Goal: Communication & Community: Answer question/provide support

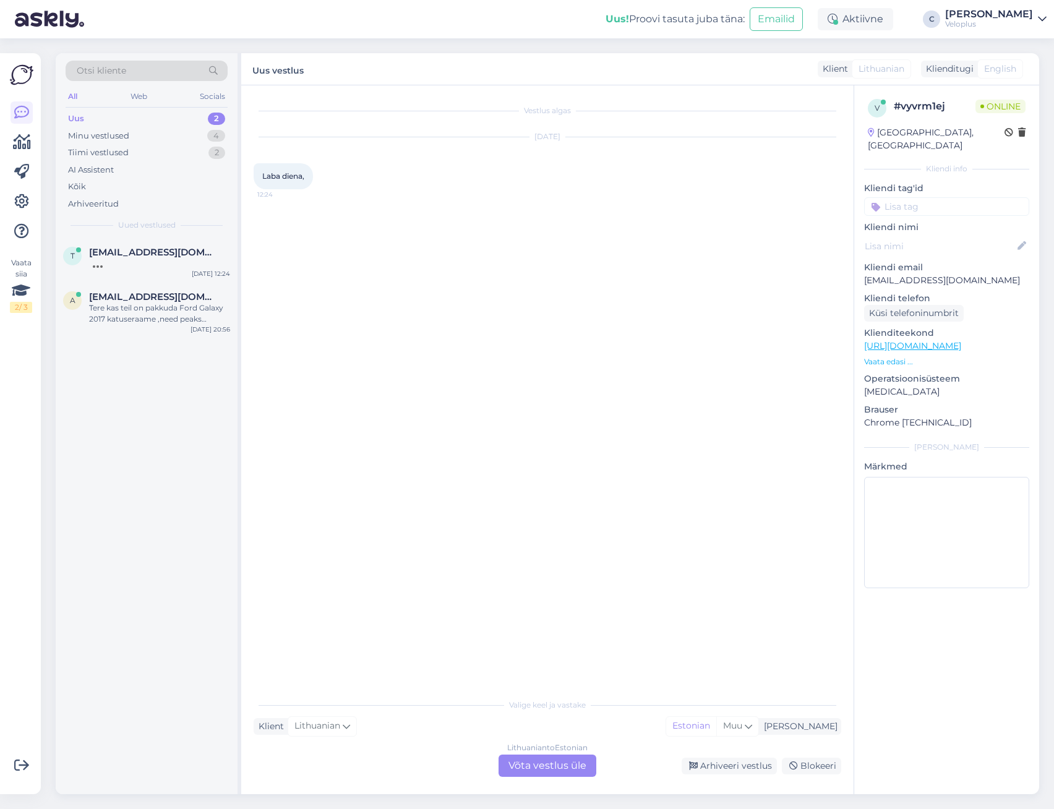
click at [576, 764] on div "Lithuanian to Estonian Võta vestlus üle" at bounding box center [548, 766] width 98 height 22
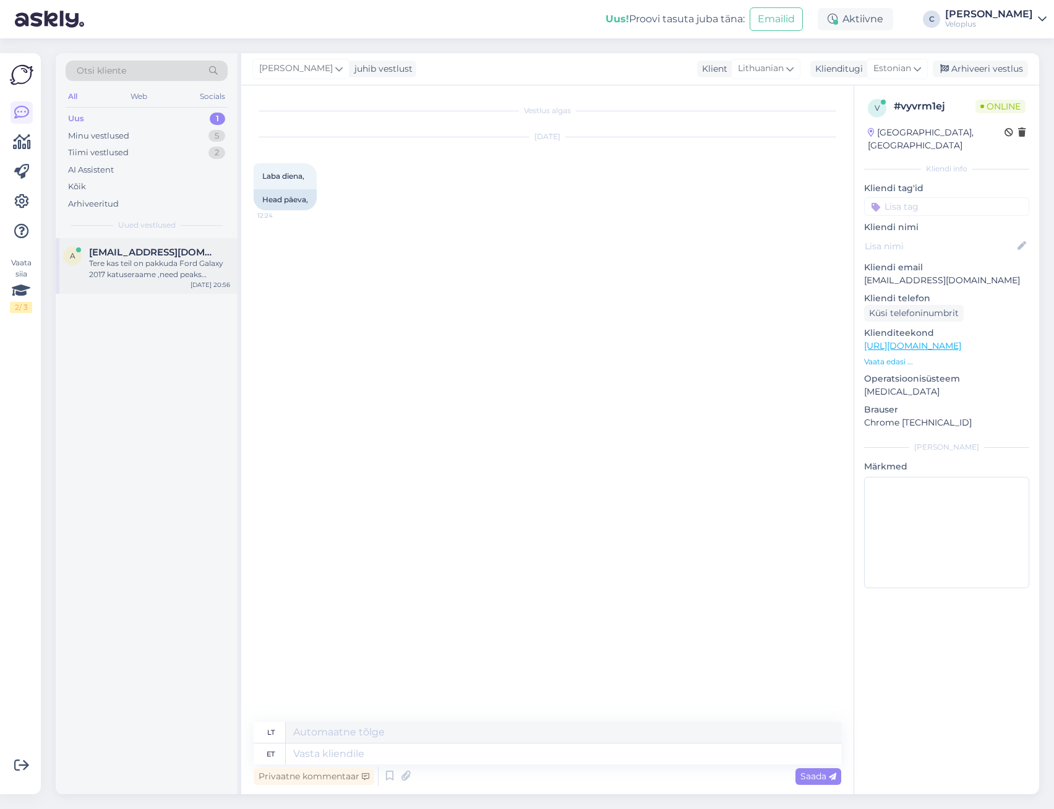
click at [179, 278] on div "Tere kas teil on pakkuda Ford Galaxy 2017 katuseraame ,need peaks kinnitama sii…" at bounding box center [159, 269] width 141 height 22
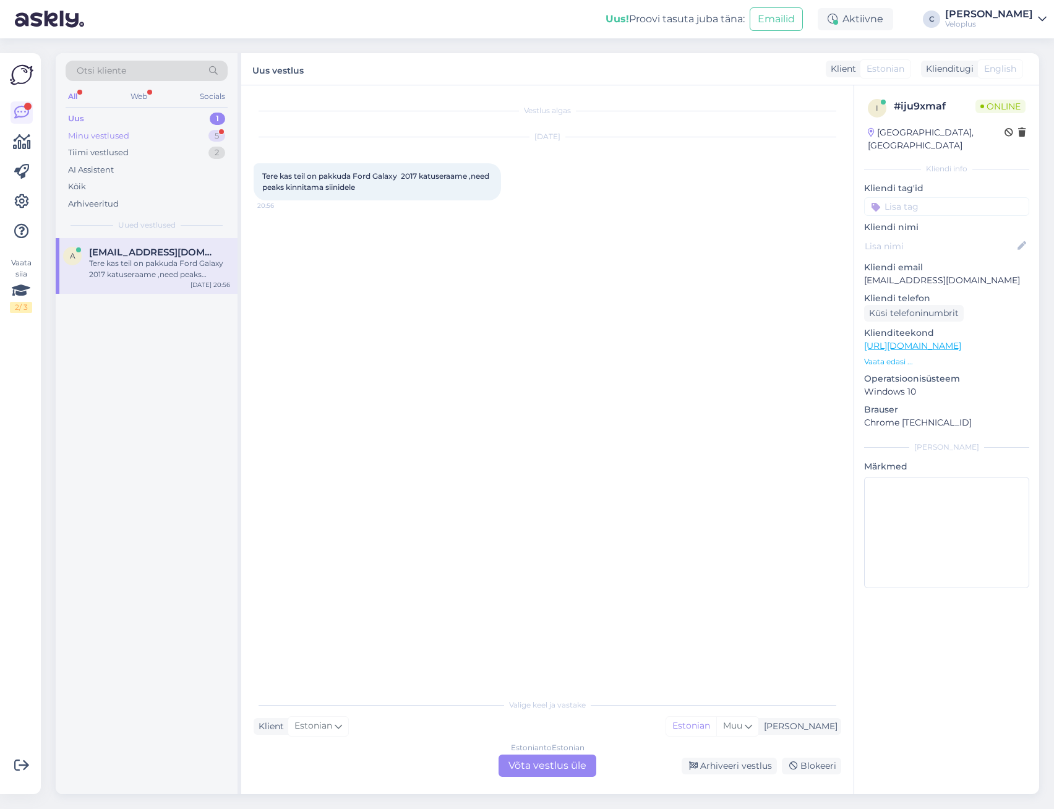
click at [143, 141] on div "Minu vestlused 5" at bounding box center [147, 135] width 162 height 17
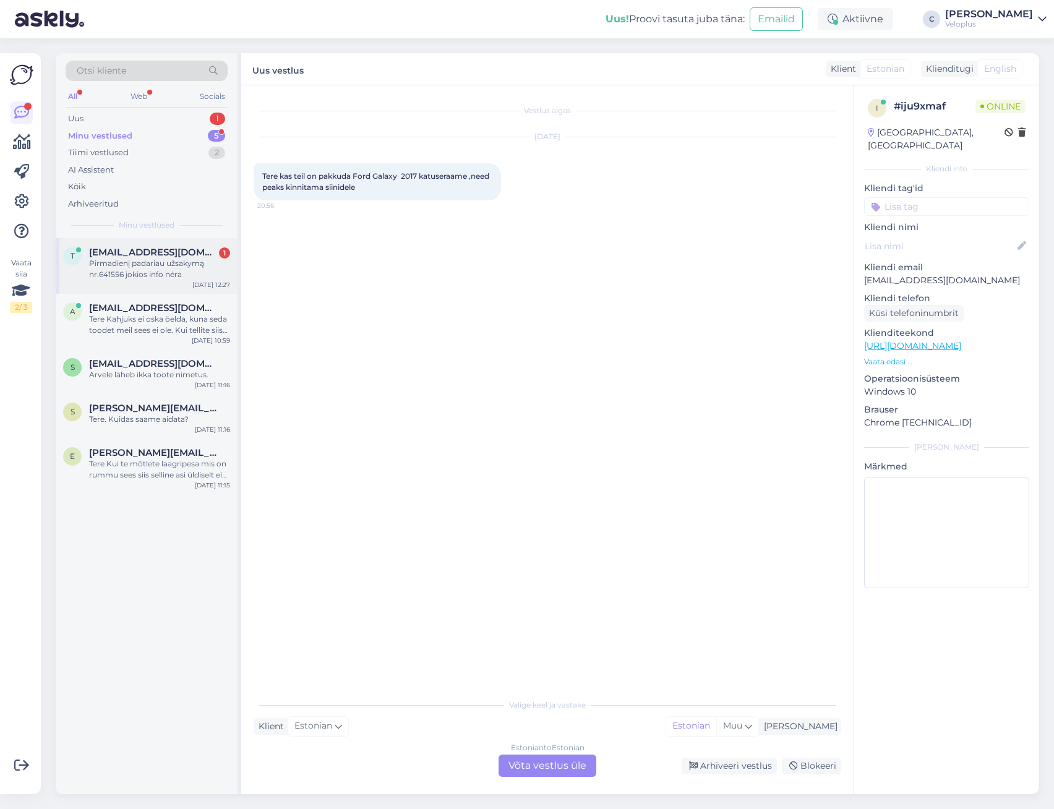
click at [182, 278] on div "Pirmadienį padariau užsakymą nr.641556 jokios info nėra" at bounding box center [159, 269] width 141 height 22
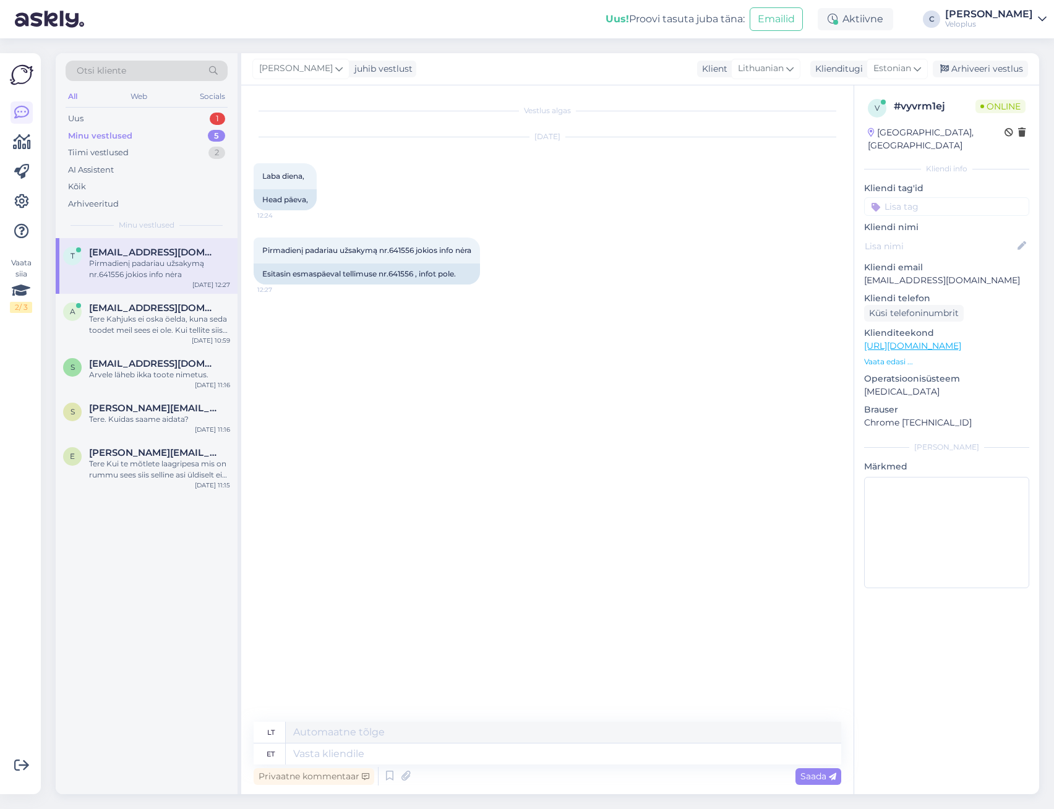
drag, startPoint x: 182, startPoint y: 278, endPoint x: 394, endPoint y: 184, distance: 231.5
click at [394, 184] on div "[DATE] [PERSON_NAME], 12:24 Head päeva," at bounding box center [548, 174] width 588 height 100
click at [398, 268] on div "Esitasin esmaspäeval tellimuse nr.641556 , infot pole." at bounding box center [367, 273] width 226 height 21
click at [401, 272] on div "Esitasin esmaspäeval tellimuse nr.641556 , infot pole." at bounding box center [367, 273] width 226 height 21
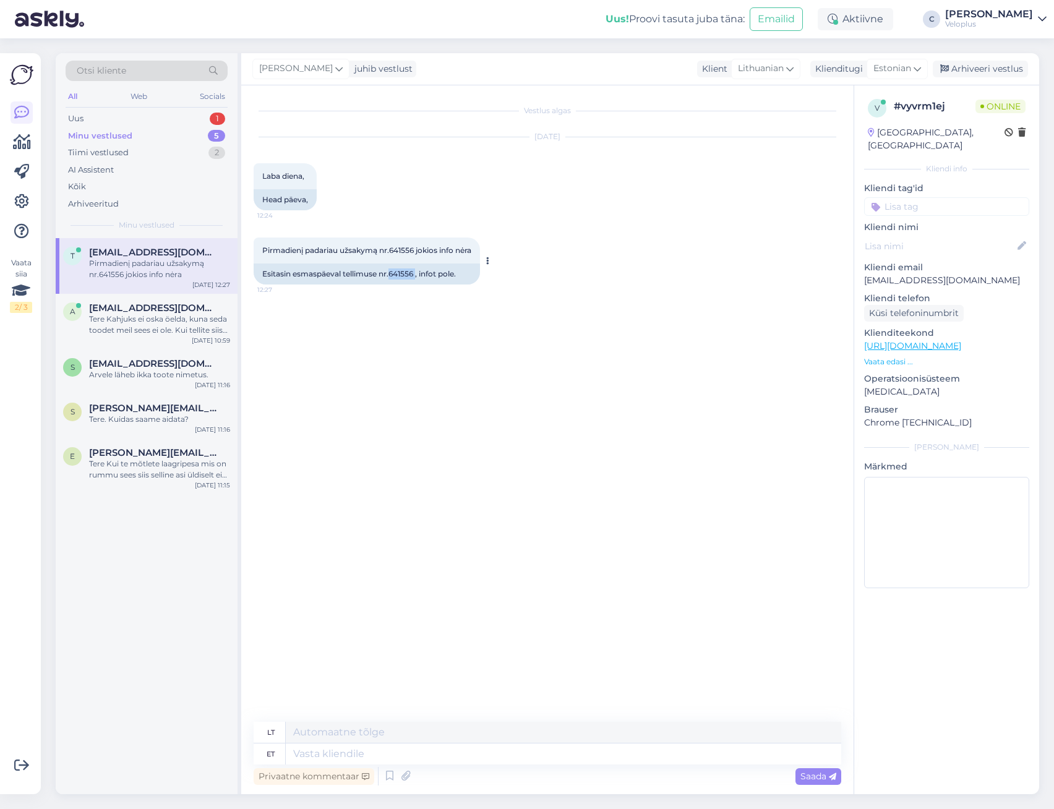
copy div "641556"
click at [526, 753] on textarea at bounding box center [563, 753] width 555 height 21
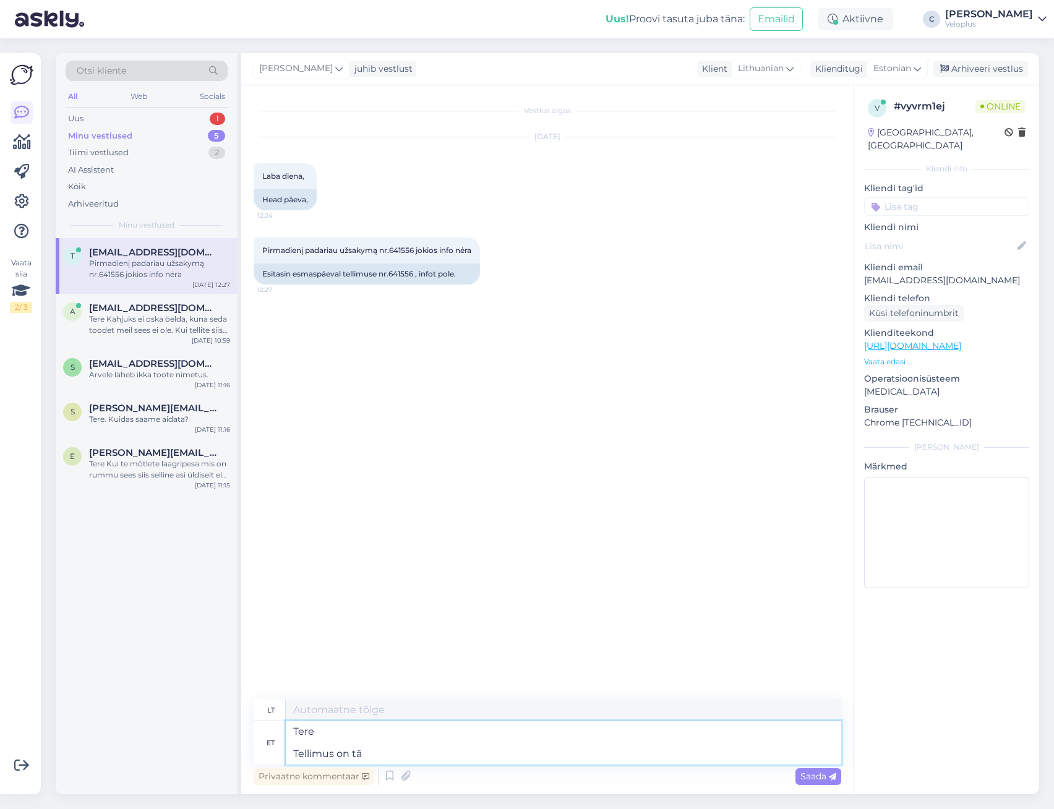
type textarea "Tere Tellimus on täi"
type textarea "Sveiki Užsakymas"
type textarea "Tere [PERSON_NAME] on täidetud mis t"
type textarea "Sveiki Užsakymas atliktas"
type textarea "Tere [PERSON_NAME] on täidetud mis täh"
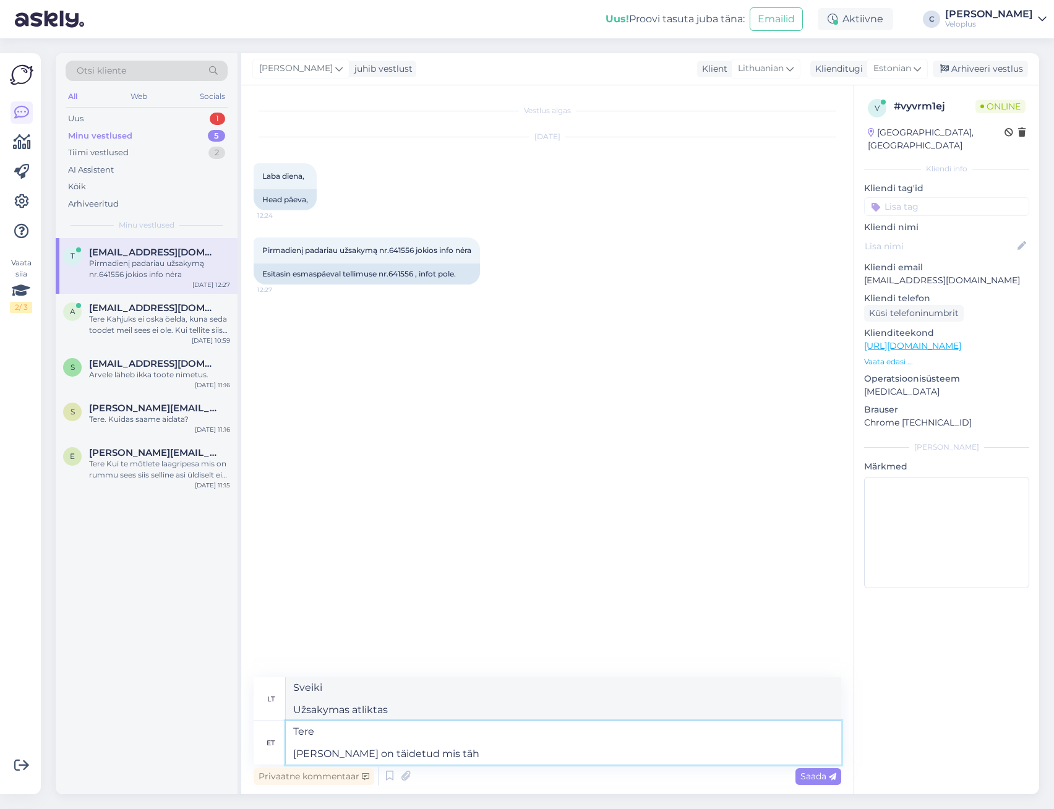
type textarea "Sveiki Užsakymas įvykdytas."
type textarea "Tere Tellimus on täidetud mis tähendab e"
type textarea "Sveiki Užsakymas įvykdytas, tai reiškia"
type textarea "Tere [PERSON_NAME] on täidetud mis tähendab seda, et"
type textarea "Sveiki Užsakymas įvykdytas, o tai reiškia,"
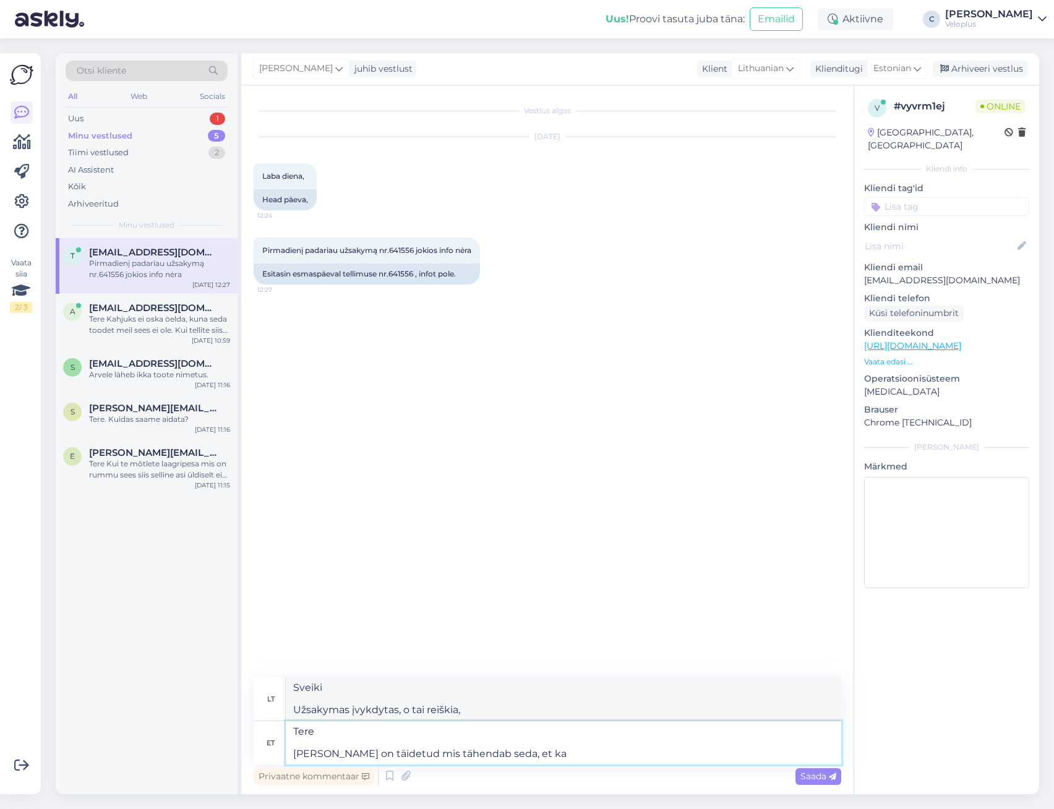
type textarea "Tere [PERSON_NAME] on täidetud mis tähendab seda, et kau"
type textarea "Sveiki Užsakymas įvykdytas, tai reiškia, kad"
type textarea "Tere [PERSON_NAME] on täidetud mis tähendab seda, et [PERSON_NAME] on"
type textarea "Sveiki Užsakymas įvykdytas, o tai reiškia, kad prekės"
type textarea "Tere [PERSON_NAME] on täidetud mis tähendab seda, et [PERSON_NAME] on k"
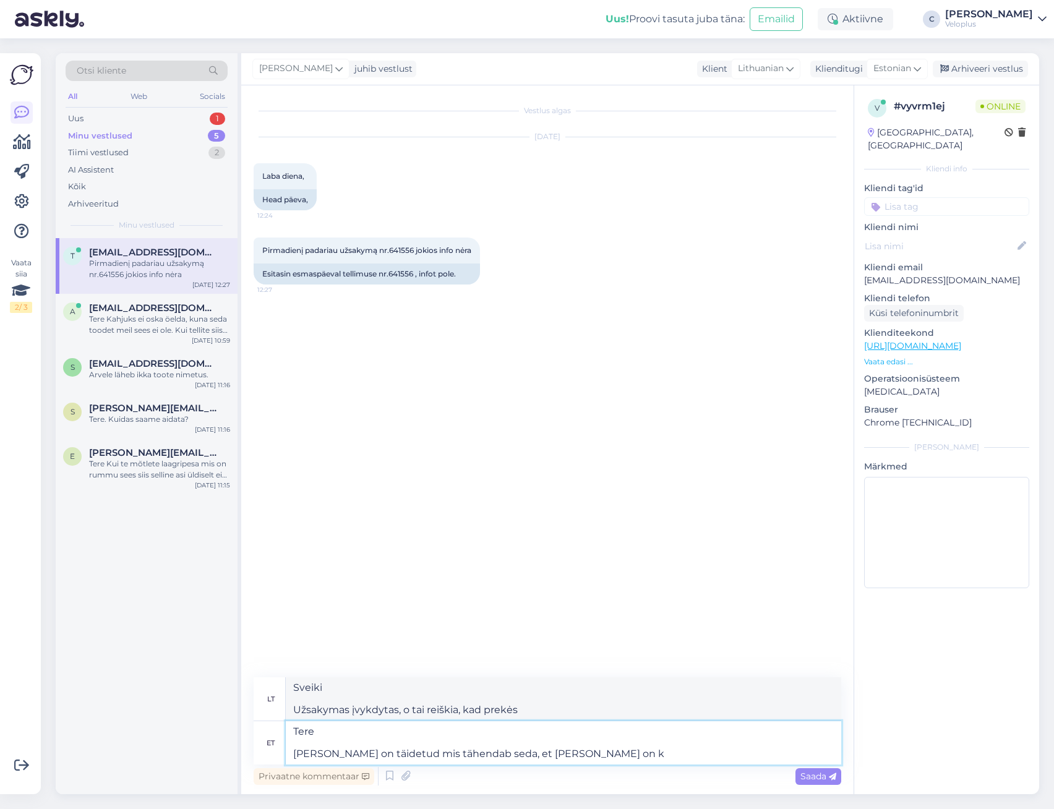
type textarea "Sveiki Užsakymas įvykdytas, tai reiškia, kad prekės buvo pristatytos."
type textarea "Tere Tellimus on täidetud mis tähendab seda, et [PERSON_NAME] on kulleriga välja"
type textarea "Sveiki Užsakymas įvykdytas, tai reiškia, kad prekės pristatytos kurjeriu."
type textarea "Tere Tellimus on täidetud mis tähendab seda, et [PERSON_NAME] on kulleriga välj…"
type textarea "Sveiki Užsakymas įvykdytas, tai reiškia, kad prekės išsiųstos kurjeriu."
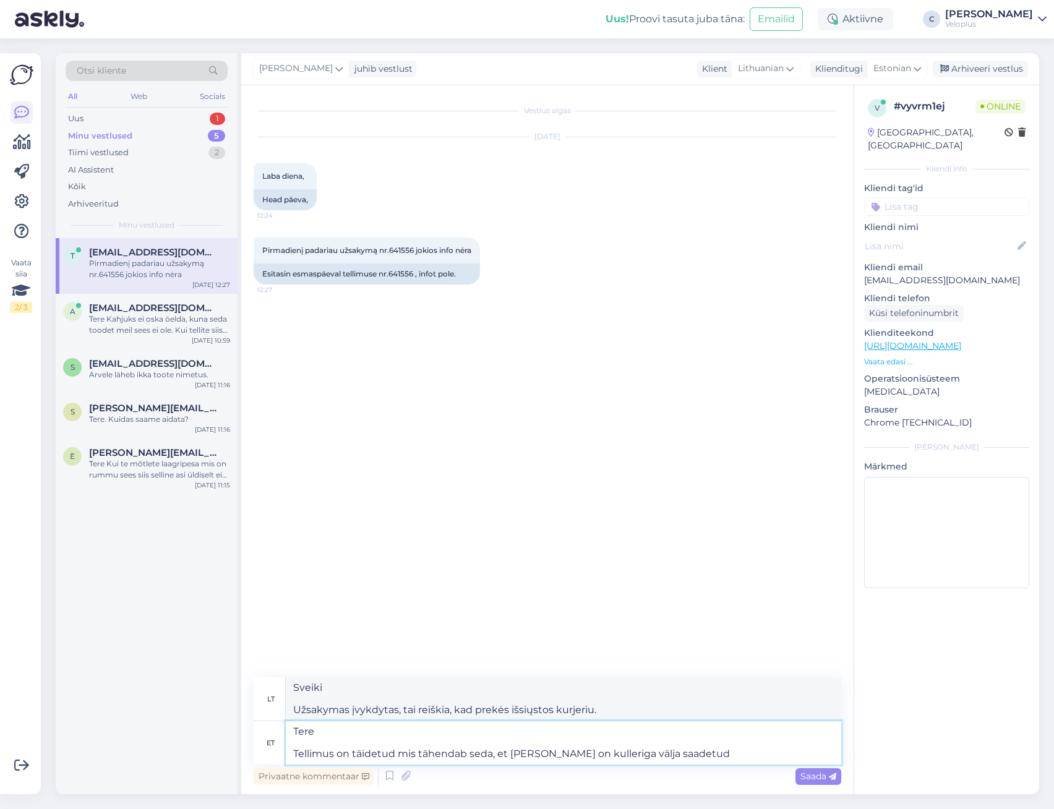
type textarea "Tere Tellimus on täidetud mis tähendab seda, et [PERSON_NAME] on kulleriga välj…"
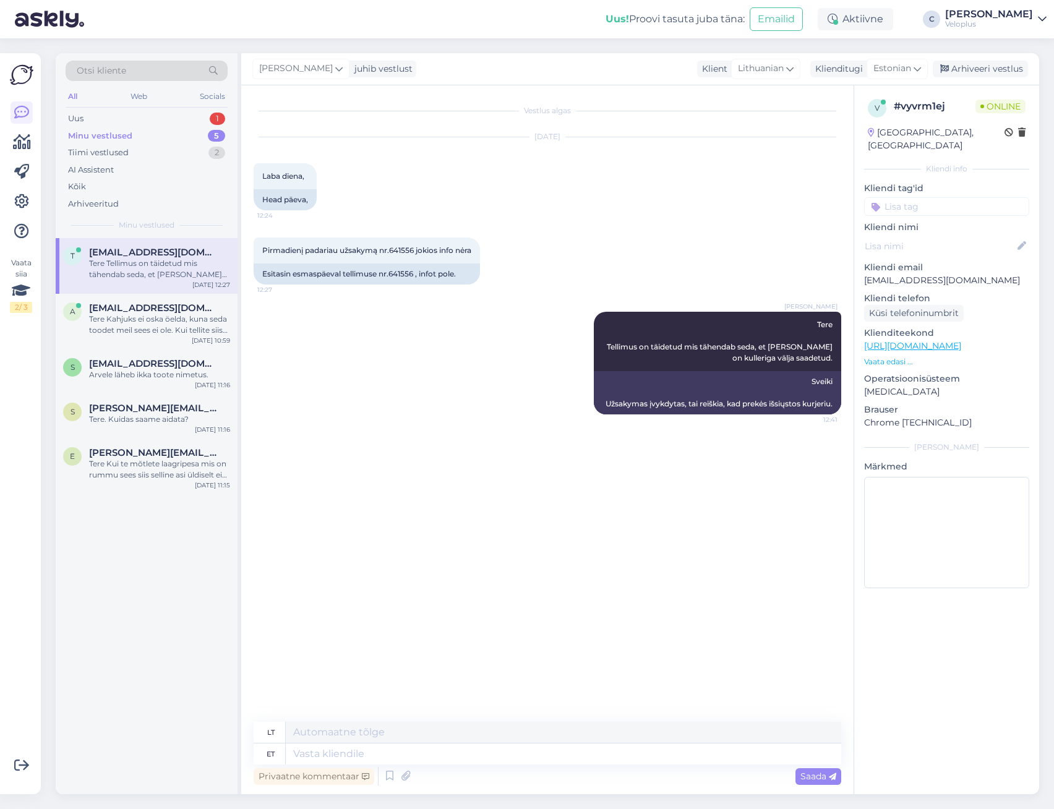
click at [580, 765] on div "Privaatne kommentaar Saada" at bounding box center [548, 776] width 588 height 24
click at [574, 755] on textarea at bounding box center [563, 753] width 555 height 21
type textarea "Oma tel"
type textarea "Mano"
type textarea "Oma tellimust sa"
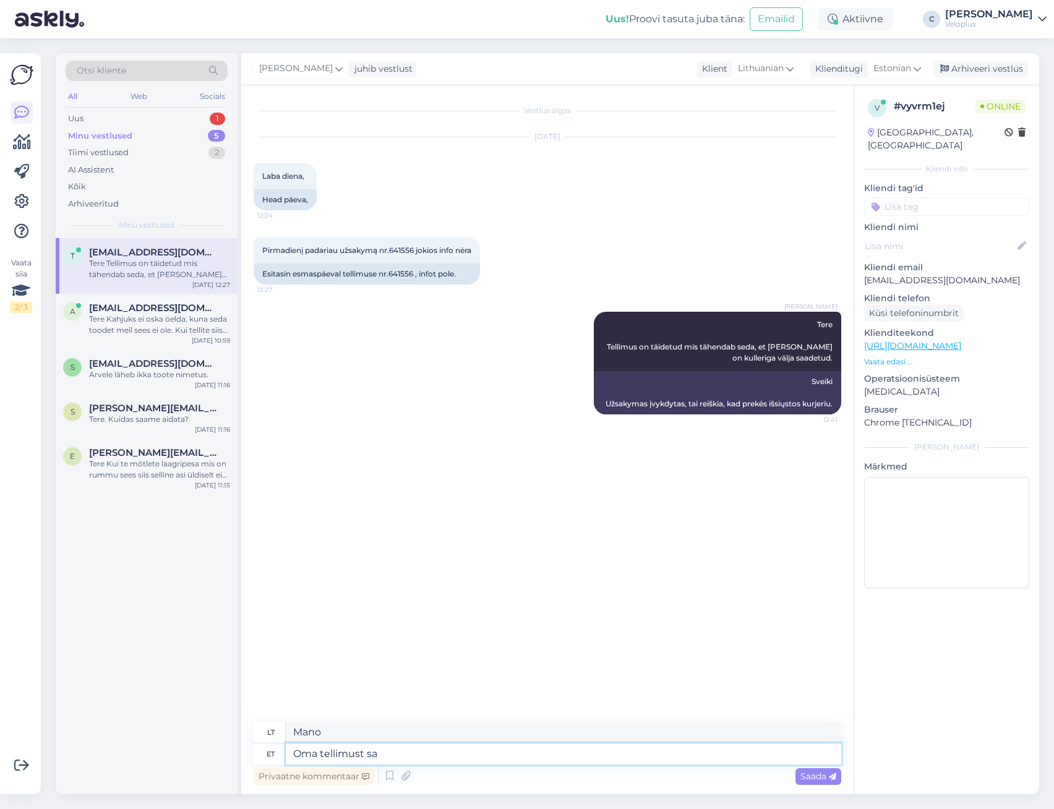
type textarea "Jūsų užsakymas"
type textarea "Oma tellimust saate jäl"
type textarea "Gausite [PERSON_NAME] užsakymą"
type textarea "Oma tellimust saate jälgida sii"
type textarea "Galite sekti [PERSON_NAME] užsakymą"
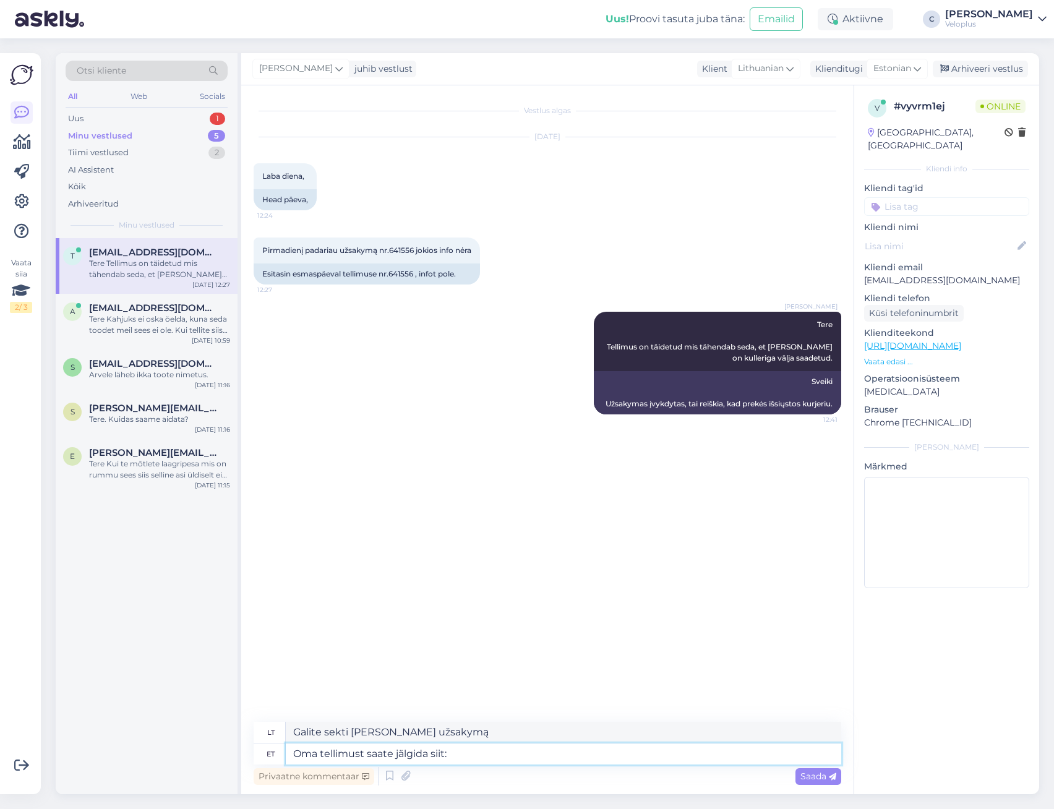
paste textarea "[URL][DOMAIN_NAME]"
type textarea "Oma tellimust saate jälgida siit: [URL][DOMAIN_NAME]"
type textarea "[PERSON_NAME] užsakymą galite sekti čia: [URL][DOMAIN_NAME]"
type textarea "Oma tellimust saate jälgida siit: [URL][DOMAIN_NAME]"
click at [828, 771] on span "Saada" at bounding box center [818, 776] width 36 height 11
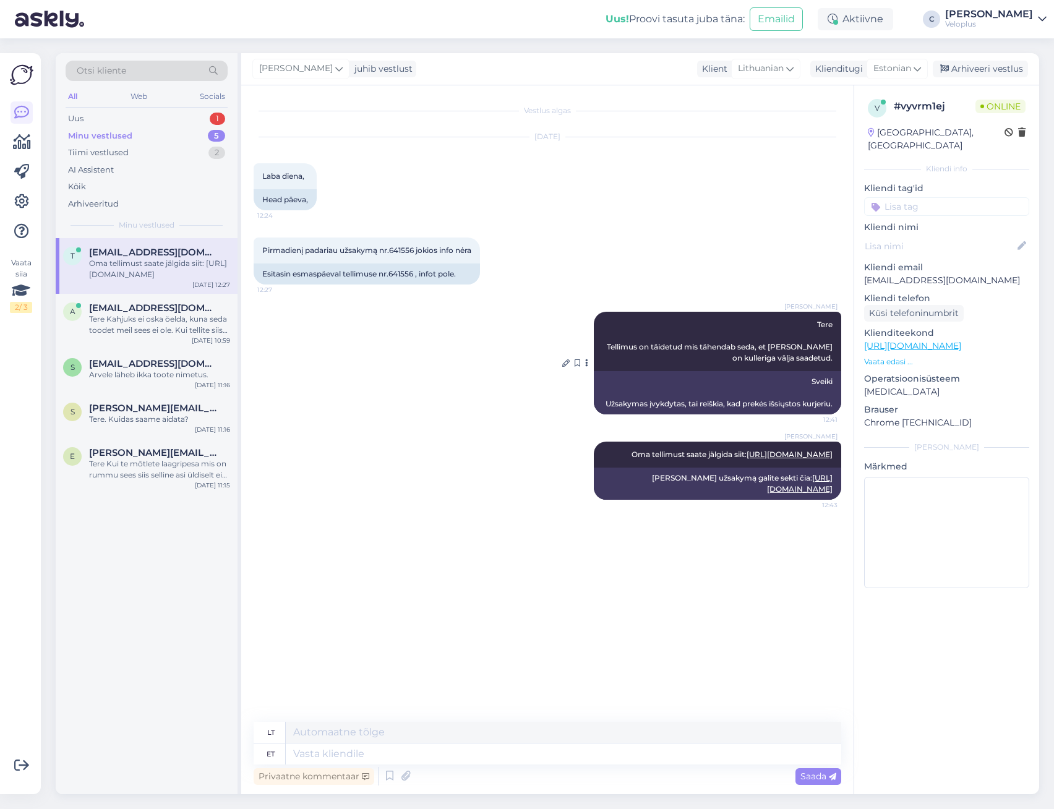
click at [604, 392] on div "Sveiki Užsakymas įvykdytas, tai reiškia, kad prekės išsiųstos kurjeriu." at bounding box center [717, 392] width 247 height 43
click at [132, 120] on div "Uus 1" at bounding box center [147, 118] width 162 height 17
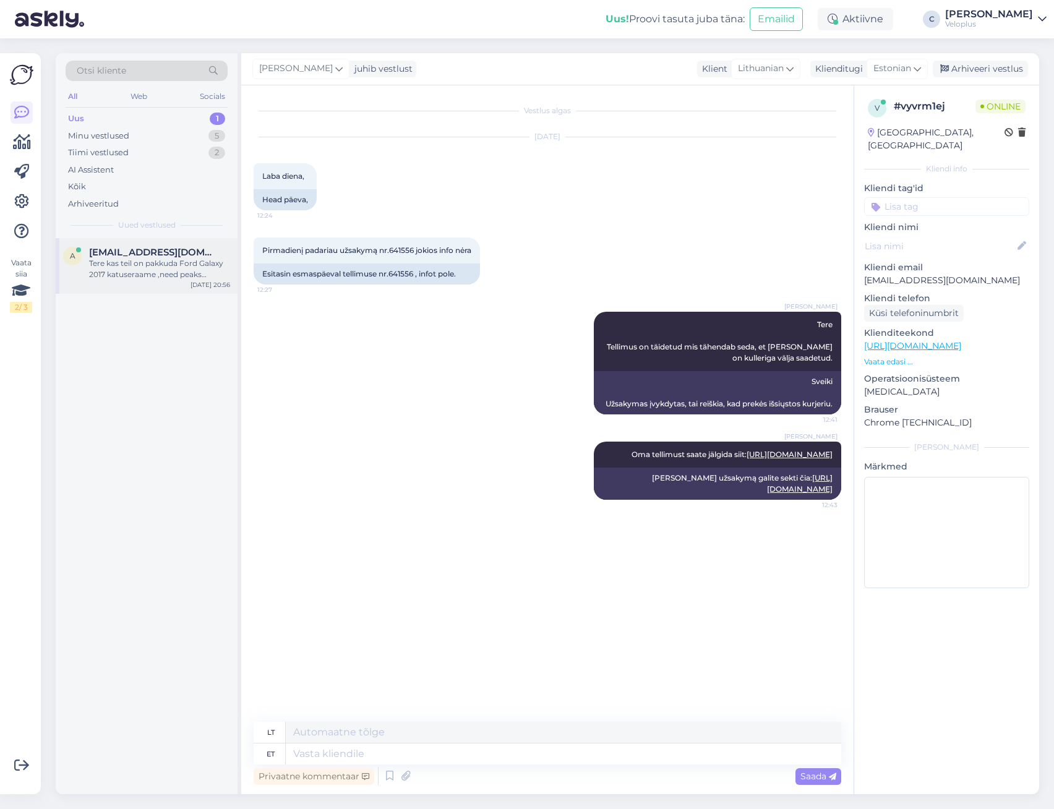
click at [135, 253] on span "[EMAIL_ADDRESS][DOMAIN_NAME]" at bounding box center [153, 252] width 129 height 11
